Goal: Task Accomplishment & Management: Complete application form

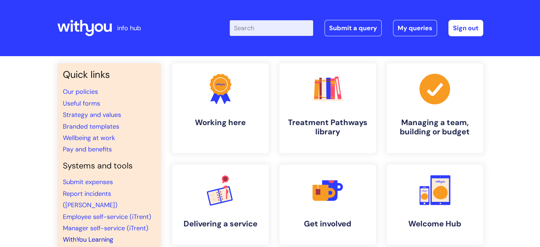
click at [99, 235] on link "WithYou Learning" at bounding box center [88, 239] width 50 height 9
click at [363, 27] on link "Submit a query" at bounding box center [352, 28] width 57 height 16
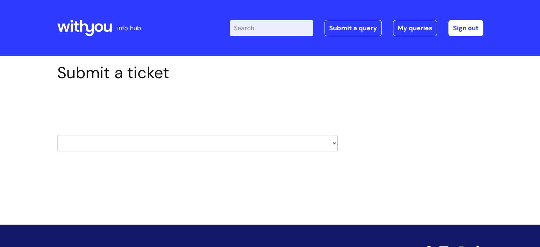
click at [188, 139] on select "HR / People IT and Support Clinical Drug Alerts Finance Accounts Data Support T…" at bounding box center [197, 143] width 280 height 16
select select "learning_and_development"
click at [57, 135] on select "HR / People IT and Support Clinical Drug Alerts Finance Accounts Data Support T…" at bounding box center [197, 143] width 280 height 16
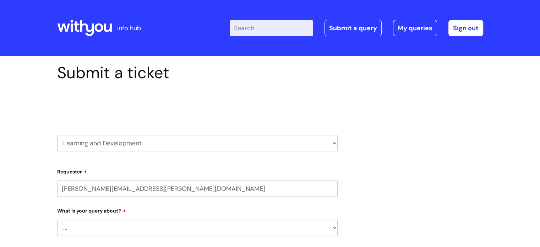
select select "80004418362"
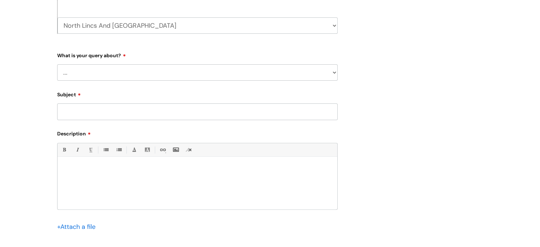
scroll to position [219, 0]
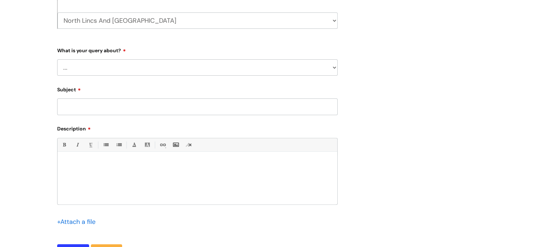
click at [182, 68] on select "... Question about a training course or session booking Ask about apprenticeshi…" at bounding box center [197, 67] width 280 height 16
select select "Question about a training course or session booking"
click at [57, 59] on select "... Question about a training course or session booking Ask about apprenticeshi…" at bounding box center [197, 67] width 280 height 16
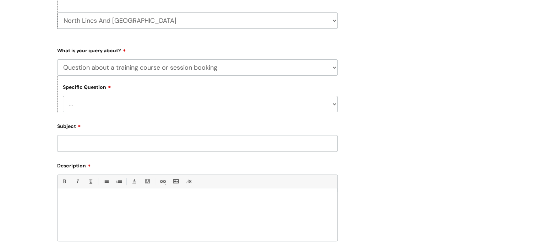
click at [146, 110] on select "... Training booking request Training dates/timetable Enquiry about a topic or …" at bounding box center [200, 104] width 275 height 16
select select "Attendance query"
click at [63, 96] on select "... Training booking request Training dates/timetable Enquiry about a topic or …" at bounding box center [200, 104] width 275 height 16
click at [106, 150] on input "Subject" at bounding box center [197, 143] width 280 height 16
click at [95, 143] on input "Training co pleted but showing as o/s" at bounding box center [197, 143] width 280 height 16
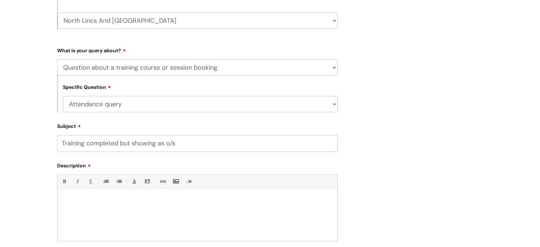
type input "Training completed but showing as o/s"
click at [77, 196] on div at bounding box center [197, 216] width 280 height 49
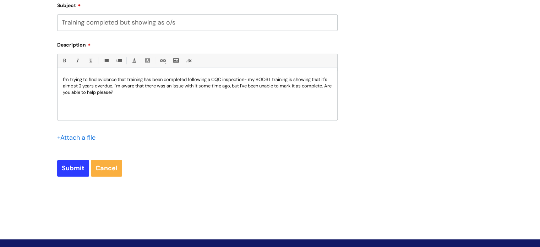
scroll to position [348, 0]
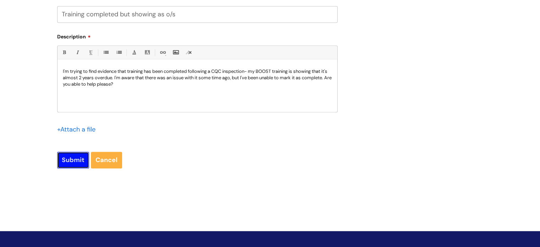
click at [73, 155] on input "Submit" at bounding box center [73, 160] width 32 height 16
type input "Please Wait..."
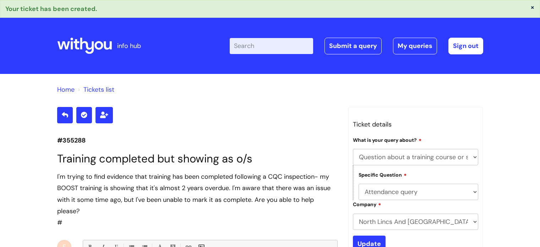
select select "Question about a training course or session booking"
select select "Attendance query"
